Goal: Transaction & Acquisition: Purchase product/service

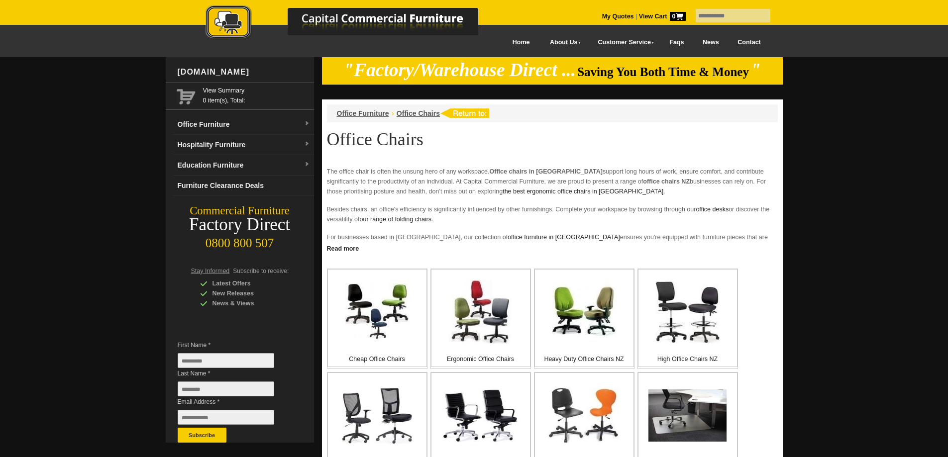
scroll to position [133, 0]
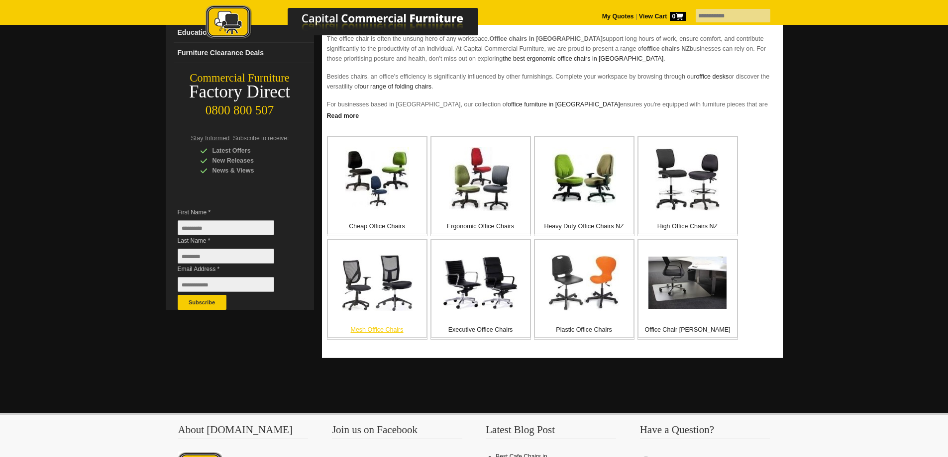
click at [369, 310] on img at bounding box center [377, 282] width 71 height 57
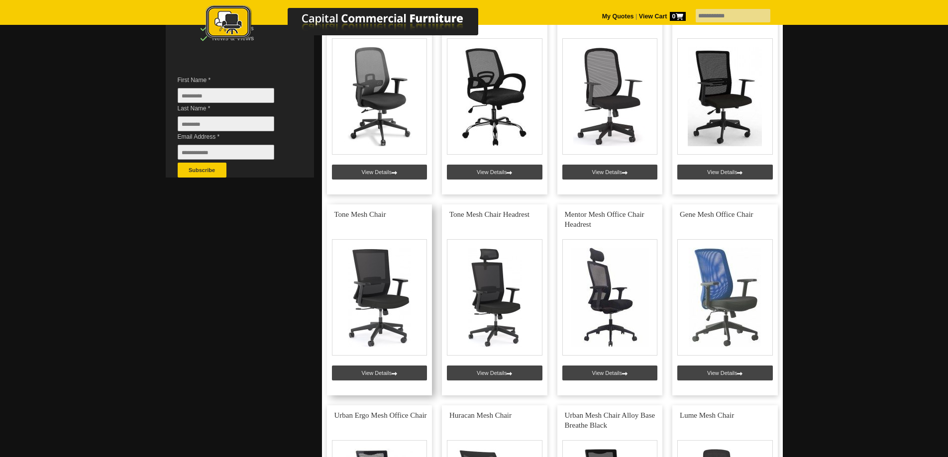
scroll to position [133, 0]
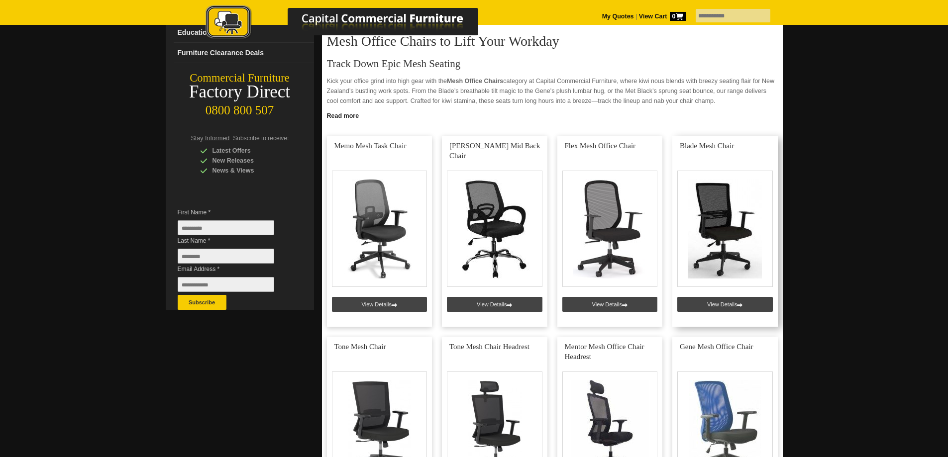
click at [744, 248] on link at bounding box center [724, 231] width 105 height 191
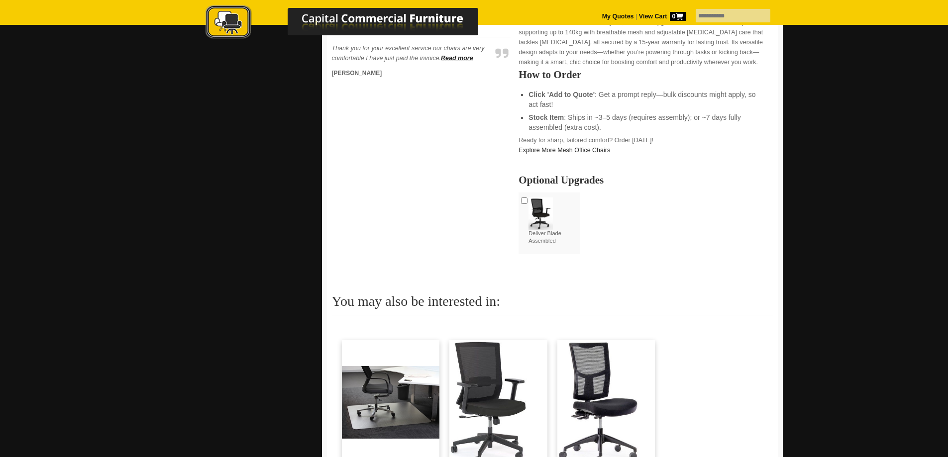
scroll to position [133, 0]
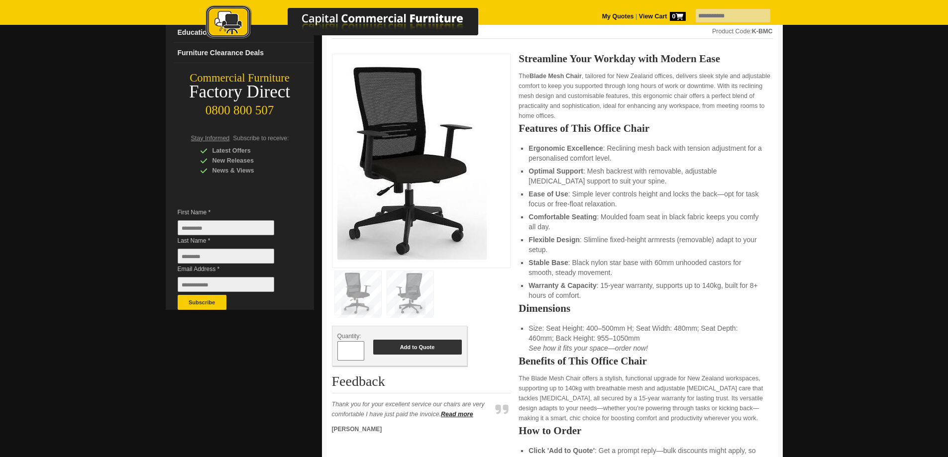
click at [423, 354] on button "Add to Quote" at bounding box center [417, 347] width 89 height 15
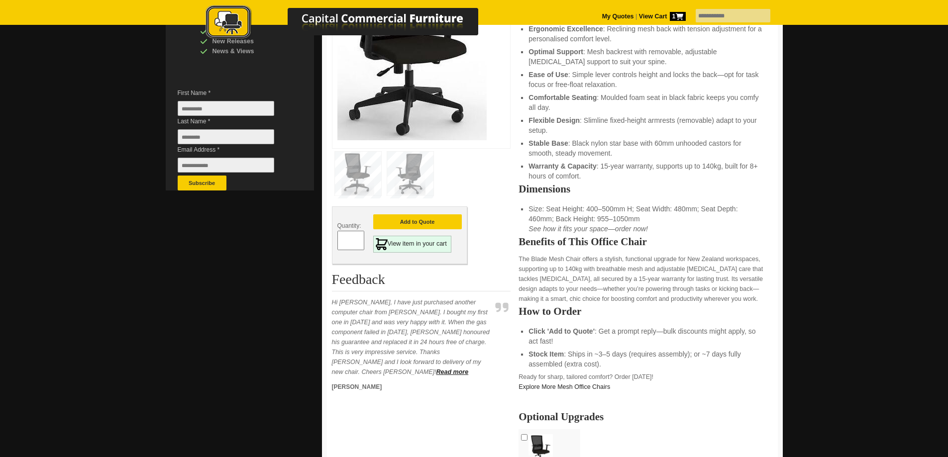
scroll to position [265, 0]
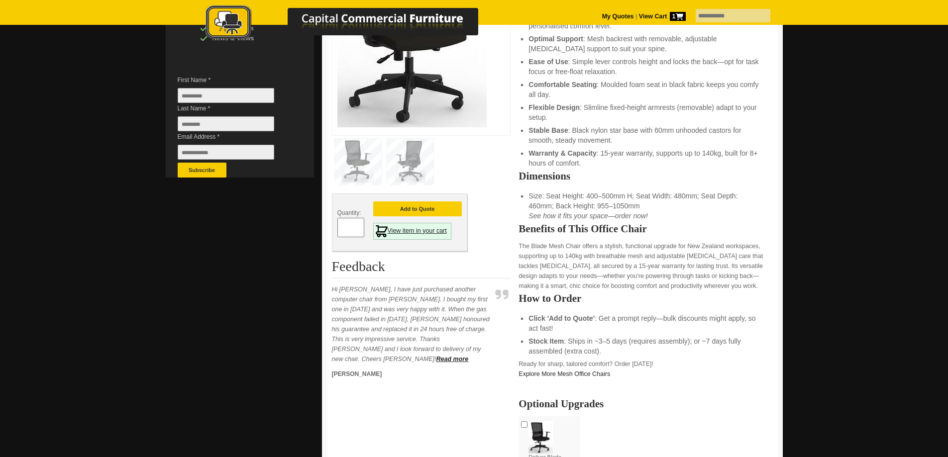
click at [424, 231] on link "View item in your cart" at bounding box center [412, 231] width 78 height 17
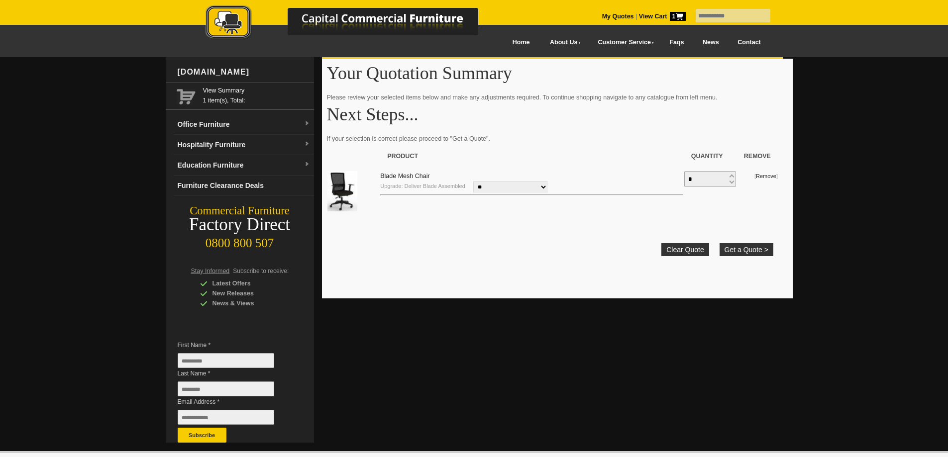
drag, startPoint x: 0, startPoint y: 0, endPoint x: 499, endPoint y: 189, distance: 533.7
click at [499, 189] on select "**********" at bounding box center [510, 187] width 75 height 12
